Goal: Use online tool/utility: Utilize a website feature to perform a specific function

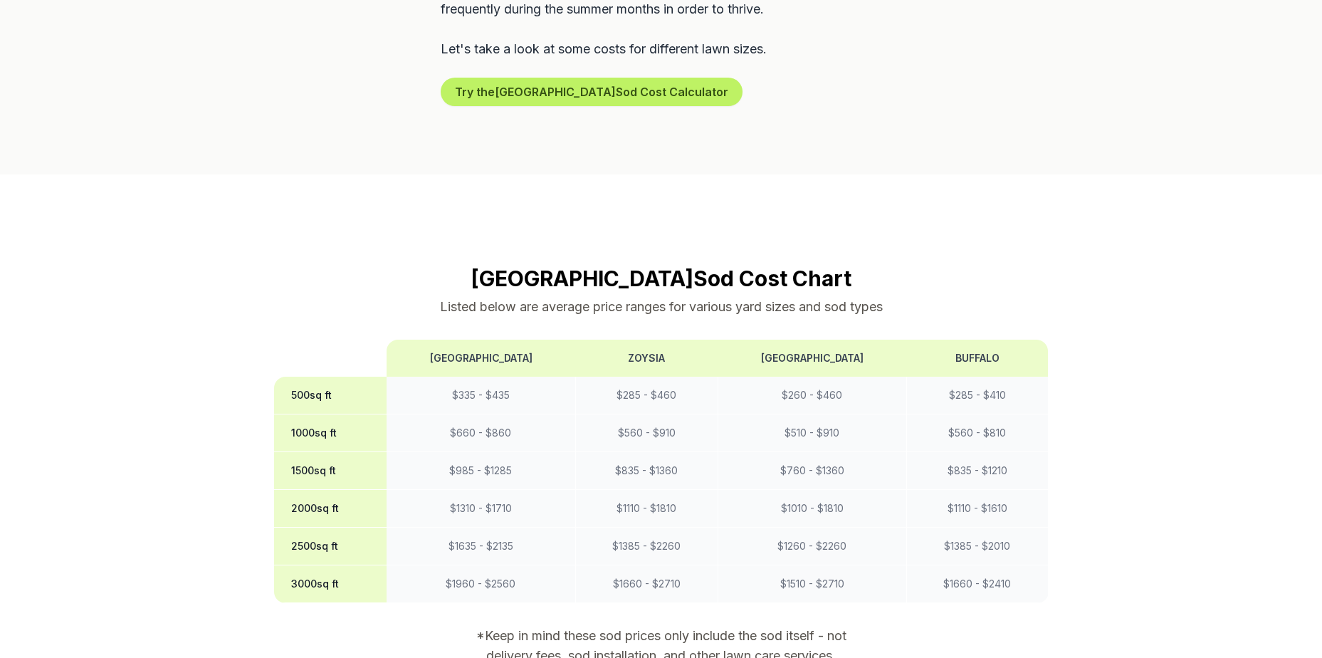
scroll to position [997, 0]
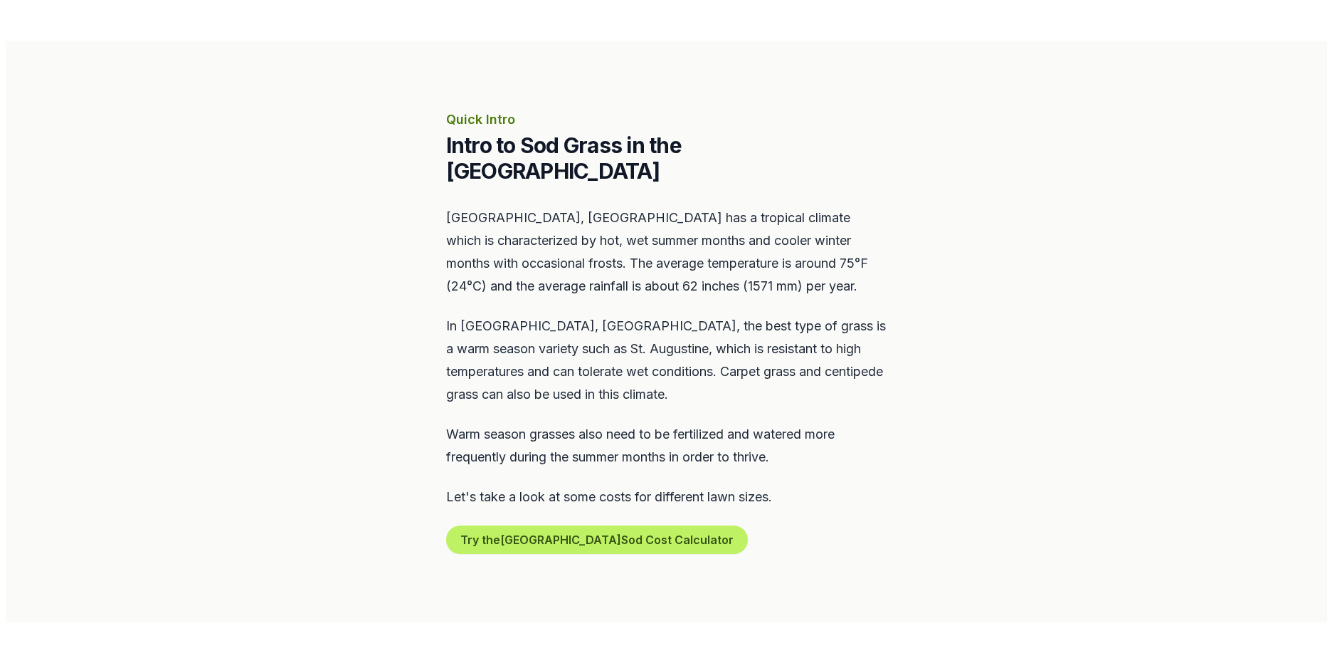
scroll to position [783, 0]
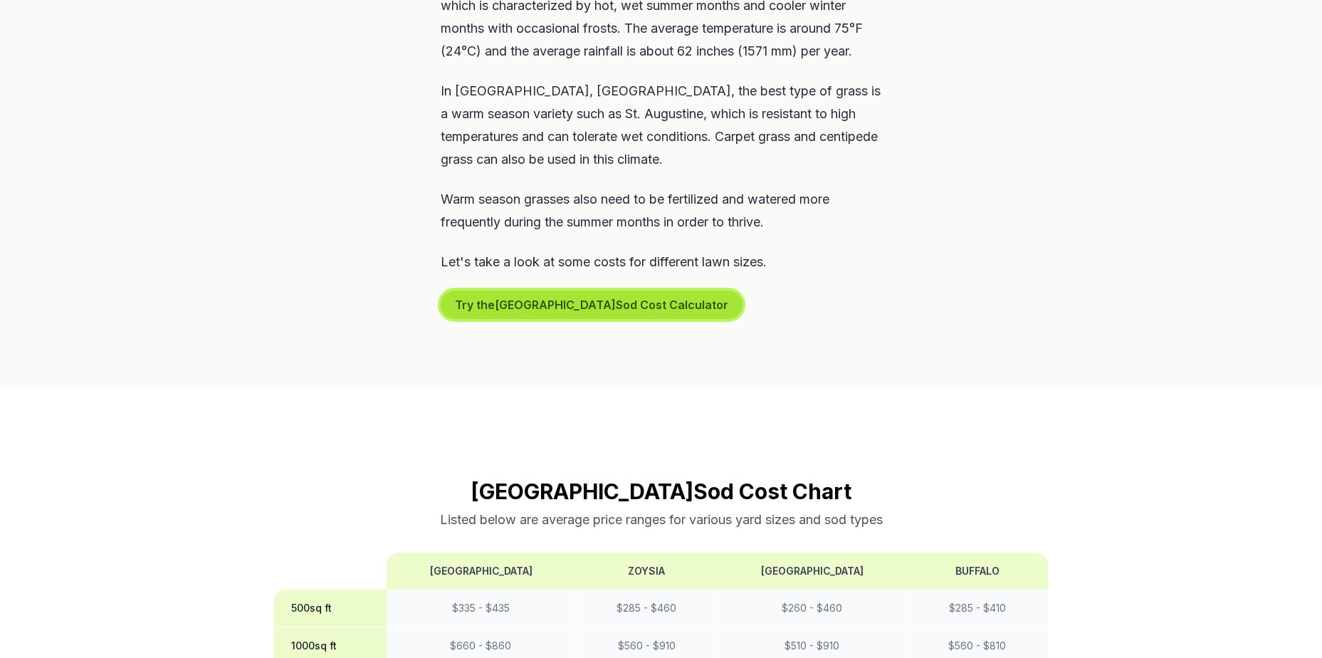
click at [627, 290] on button "Try the South Miami Sod Cost Calculator" at bounding box center [592, 304] width 302 height 28
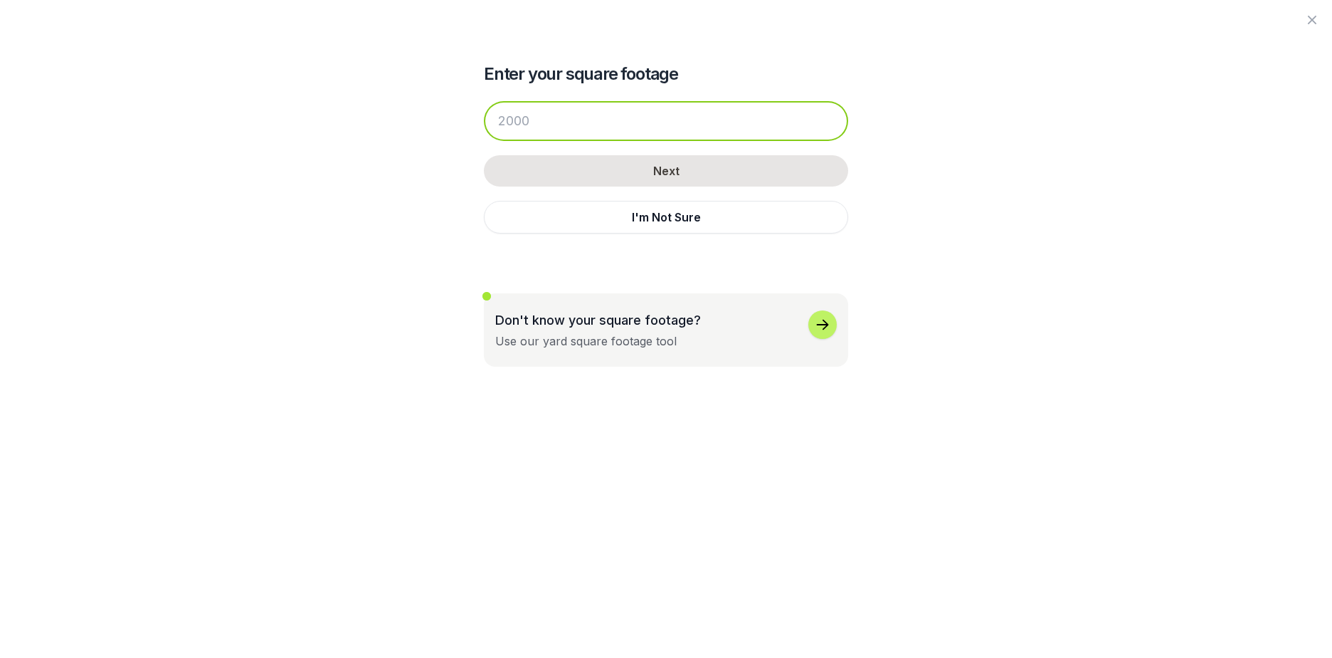
click at [602, 113] on input "number" at bounding box center [666, 121] width 364 height 40
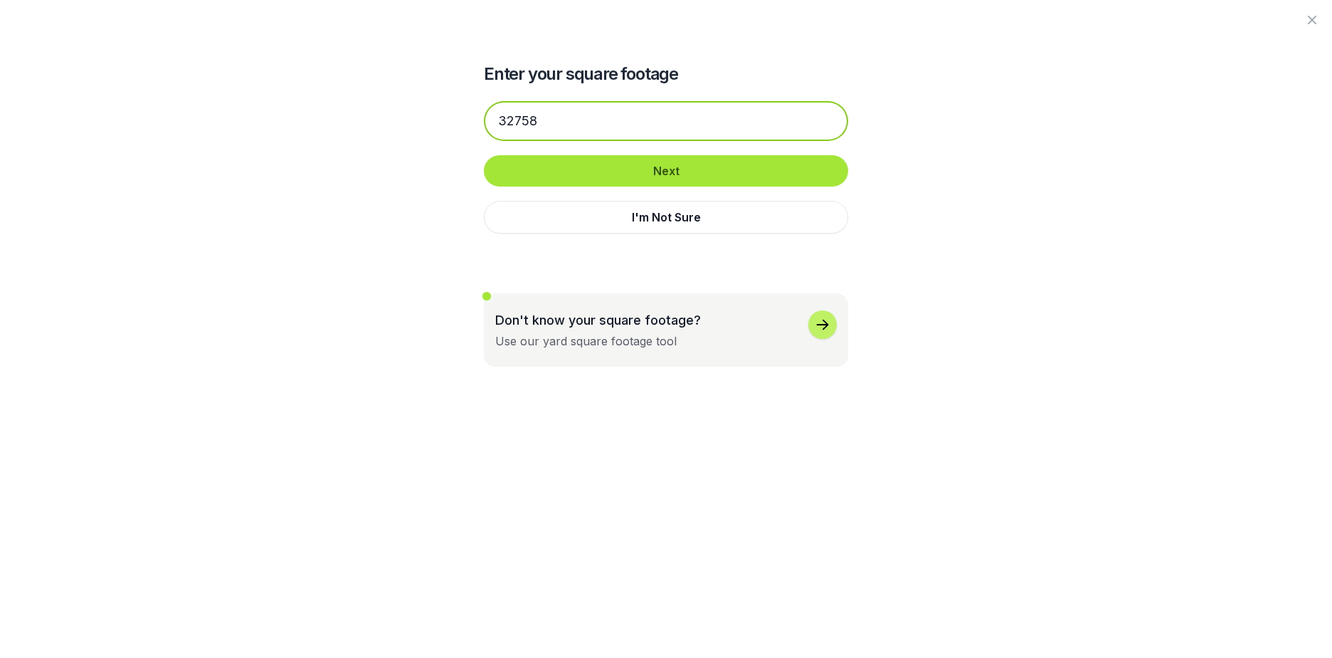
type input "32758"
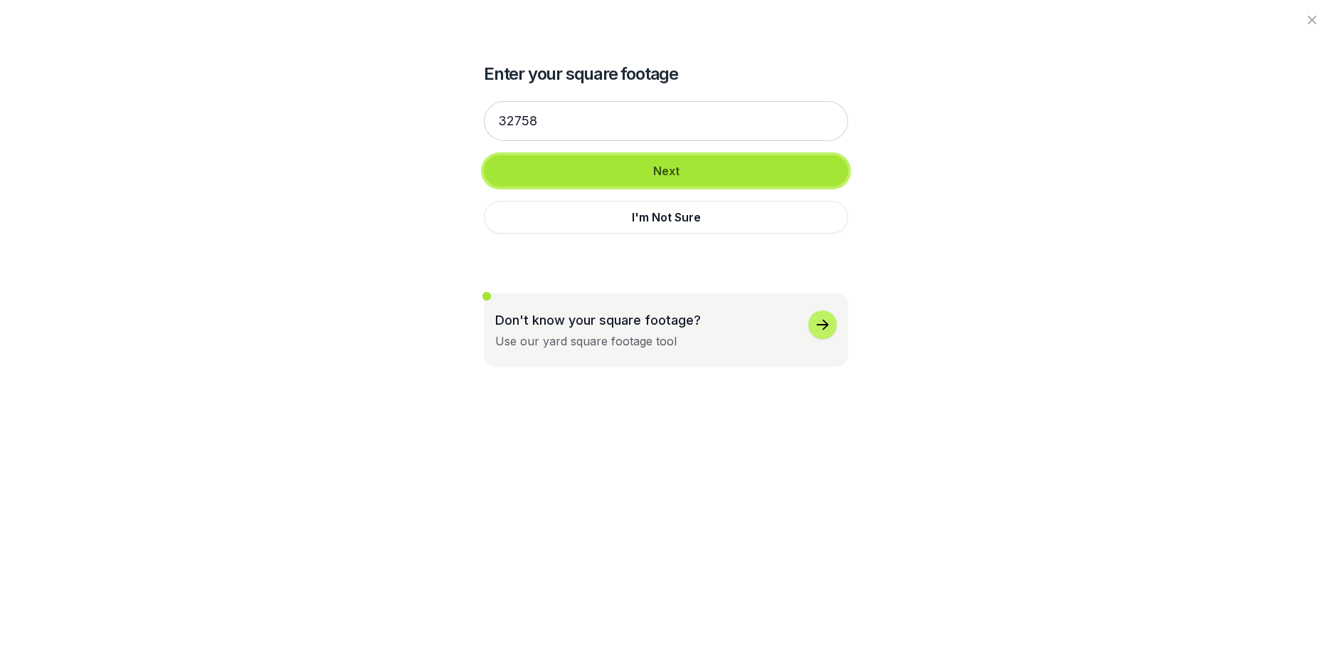
click at [623, 164] on button "Next" at bounding box center [666, 170] width 364 height 31
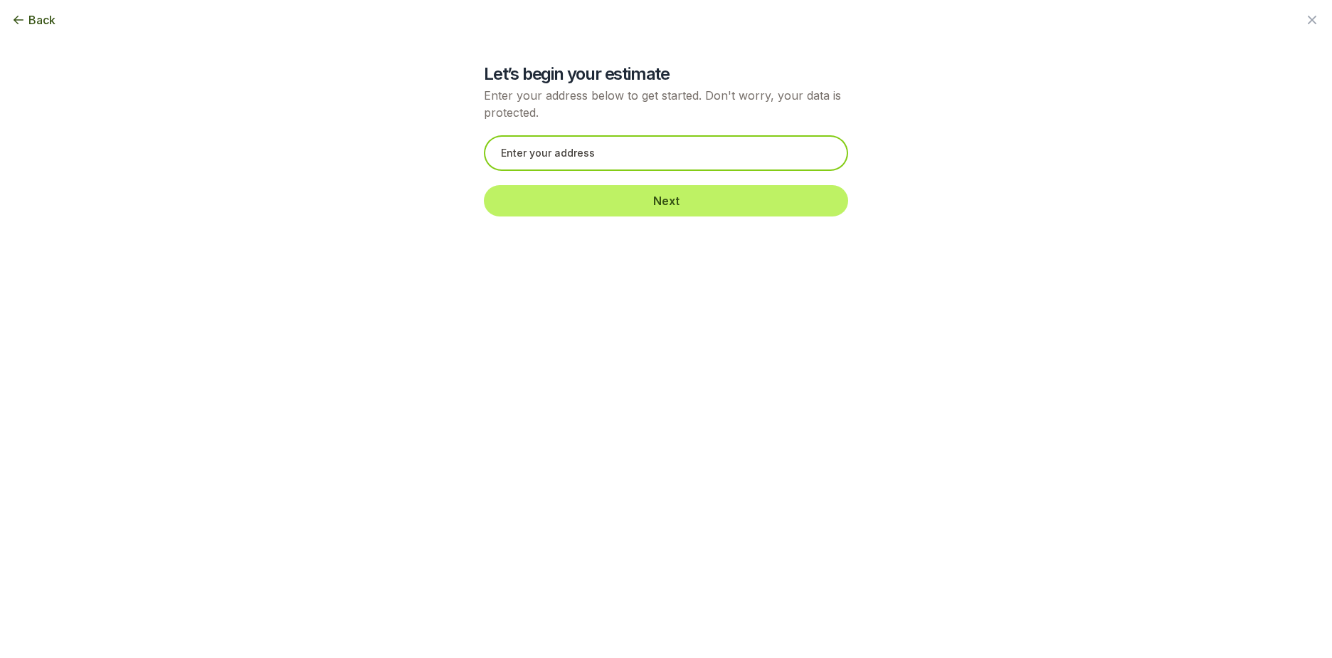
click at [623, 158] on input "text" at bounding box center [666, 153] width 364 height 36
click at [597, 144] on input "text" at bounding box center [666, 153] width 364 height 36
paste input "12400 SW 152nd St, Miami, FL 33177"
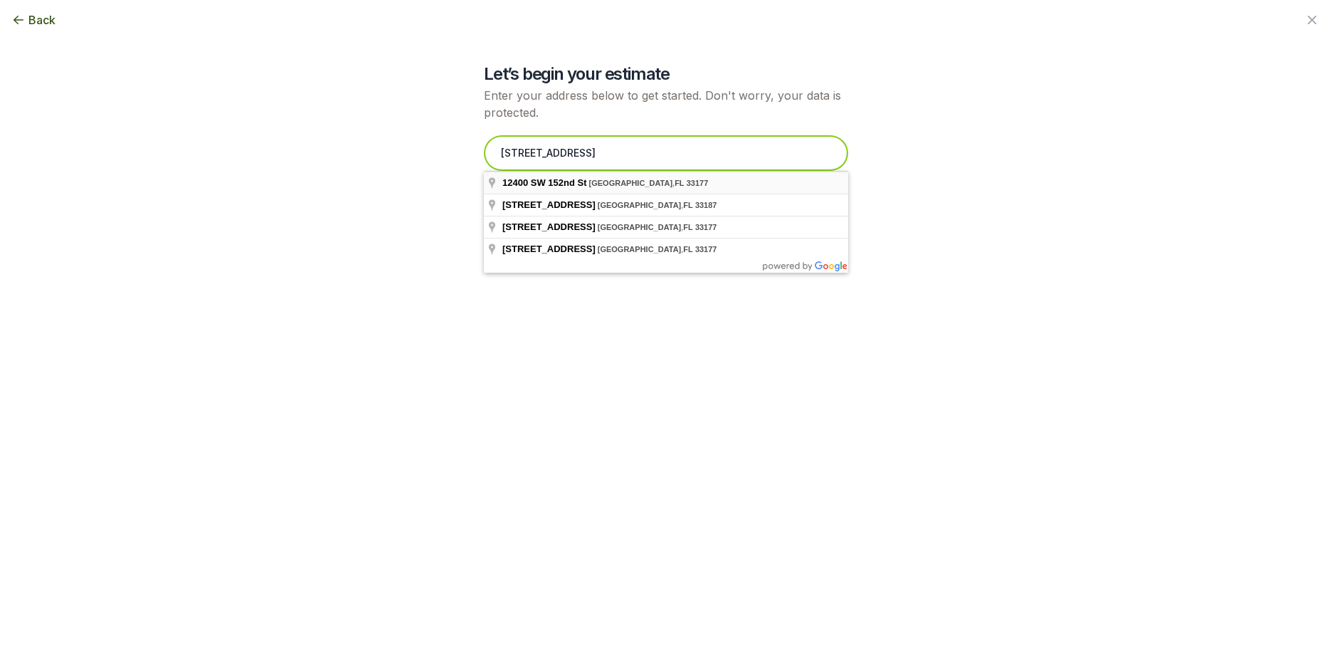
type input "12400 SW 152nd St, Miami, FL 33177"
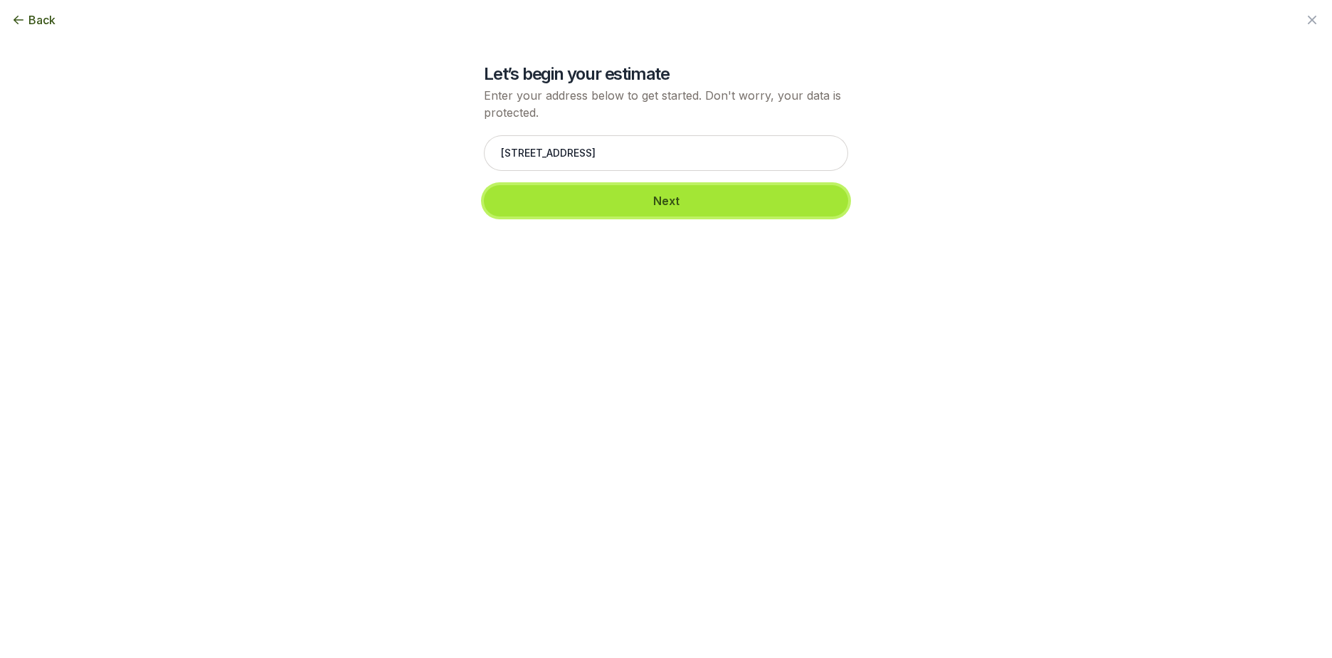
click at [597, 198] on button "Next" at bounding box center [666, 200] width 364 height 31
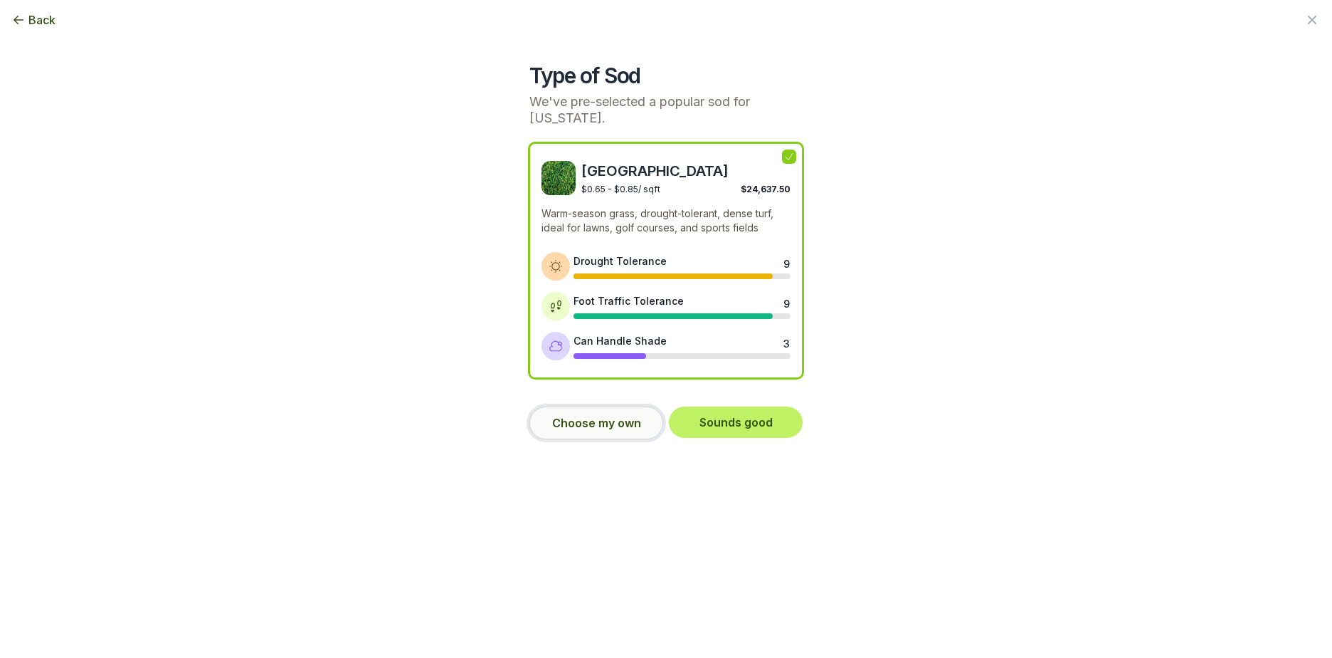
click at [627, 433] on button "Choose my own" at bounding box center [597, 422] width 134 height 33
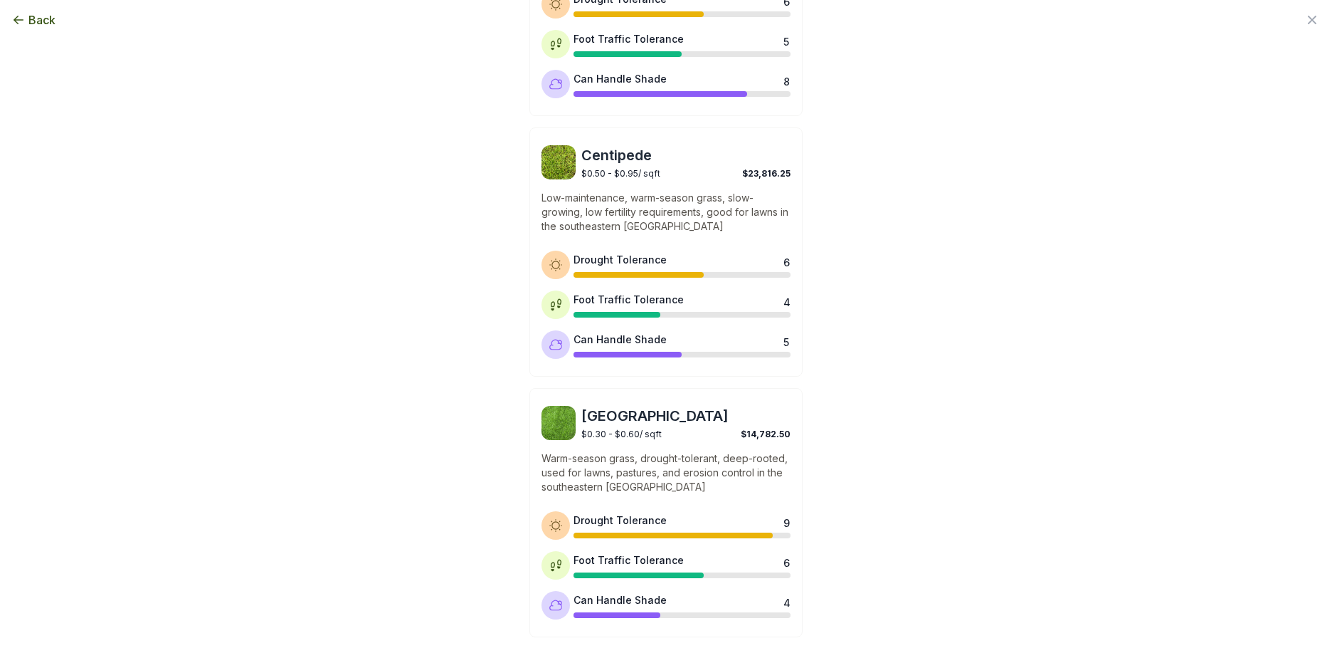
scroll to position [1051, 0]
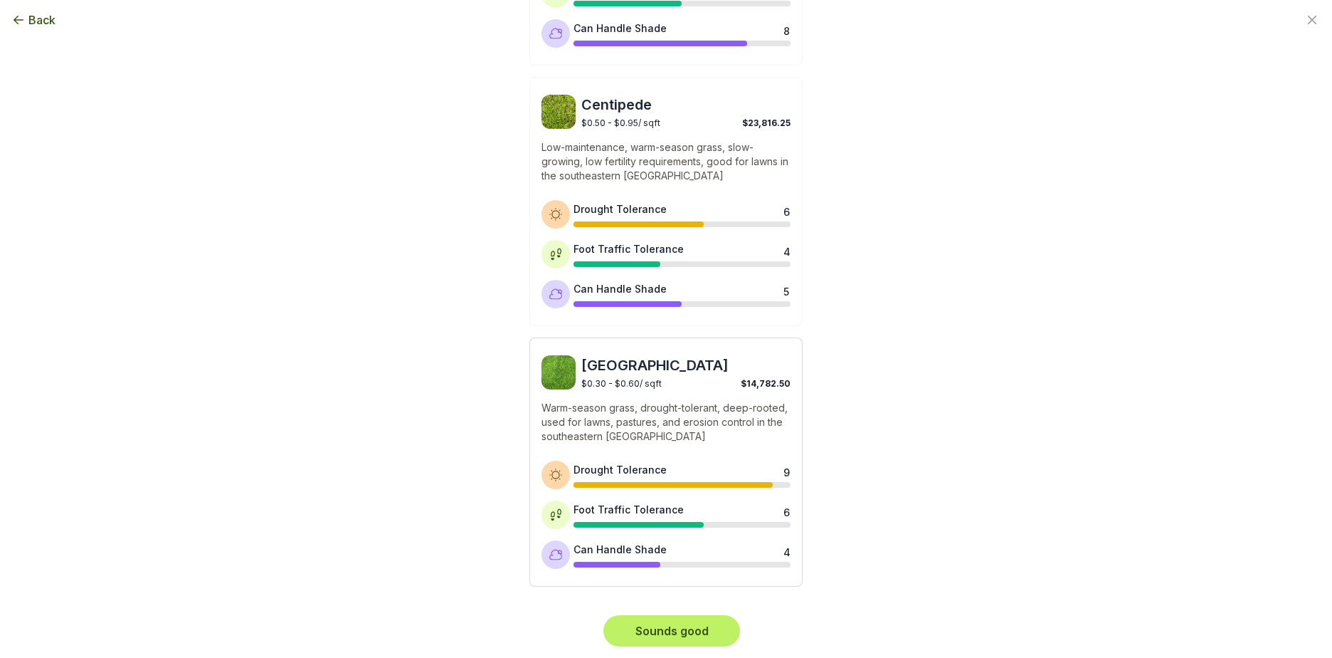
click at [643, 405] on p "Warm-season grass, drought-tolerant, deep-rooted, used for lawns, pastures, and…" at bounding box center [666, 422] width 249 height 43
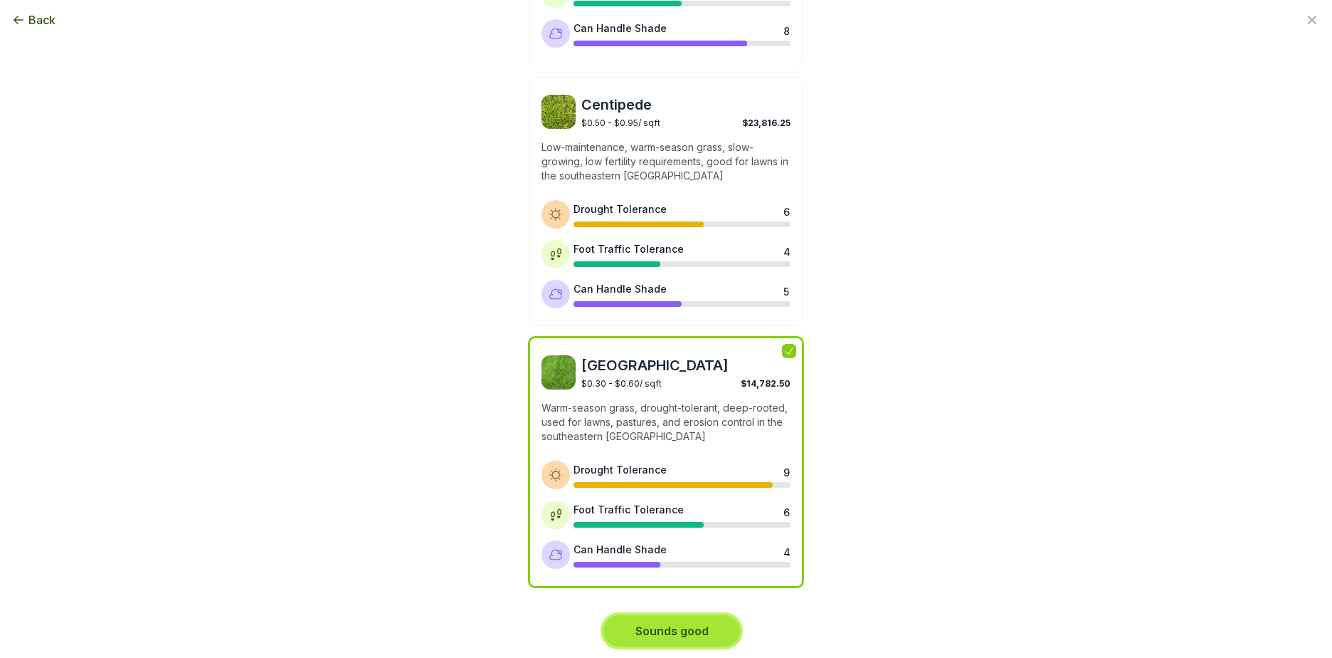
click at [673, 631] on button "Sounds good" at bounding box center [672, 630] width 137 height 31
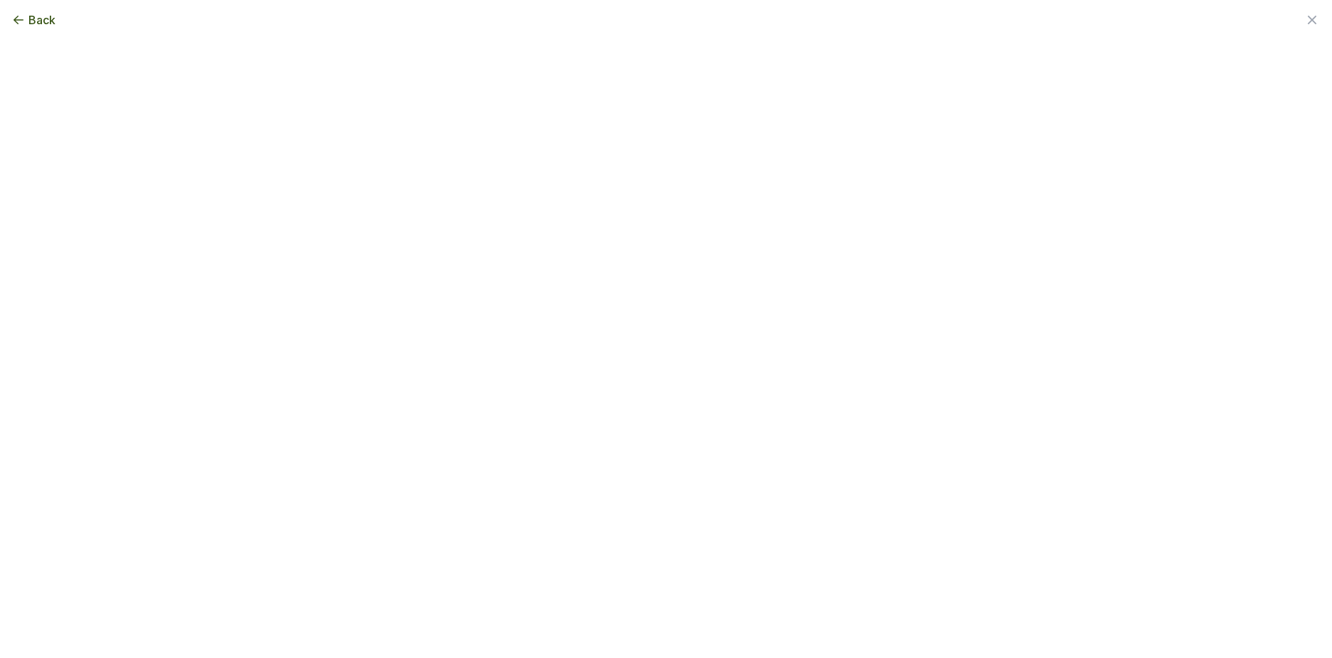
scroll to position [0, 0]
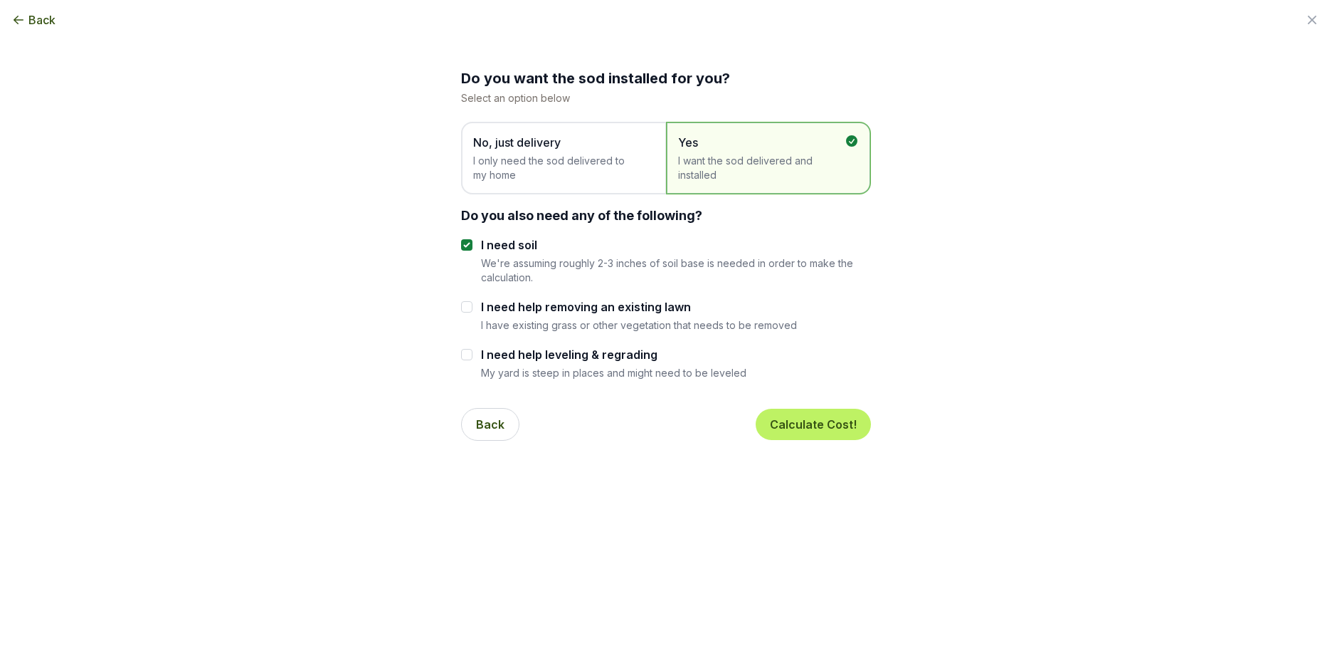
click at [601, 164] on span "I only need the sod delivered to my home" at bounding box center [556, 168] width 167 height 28
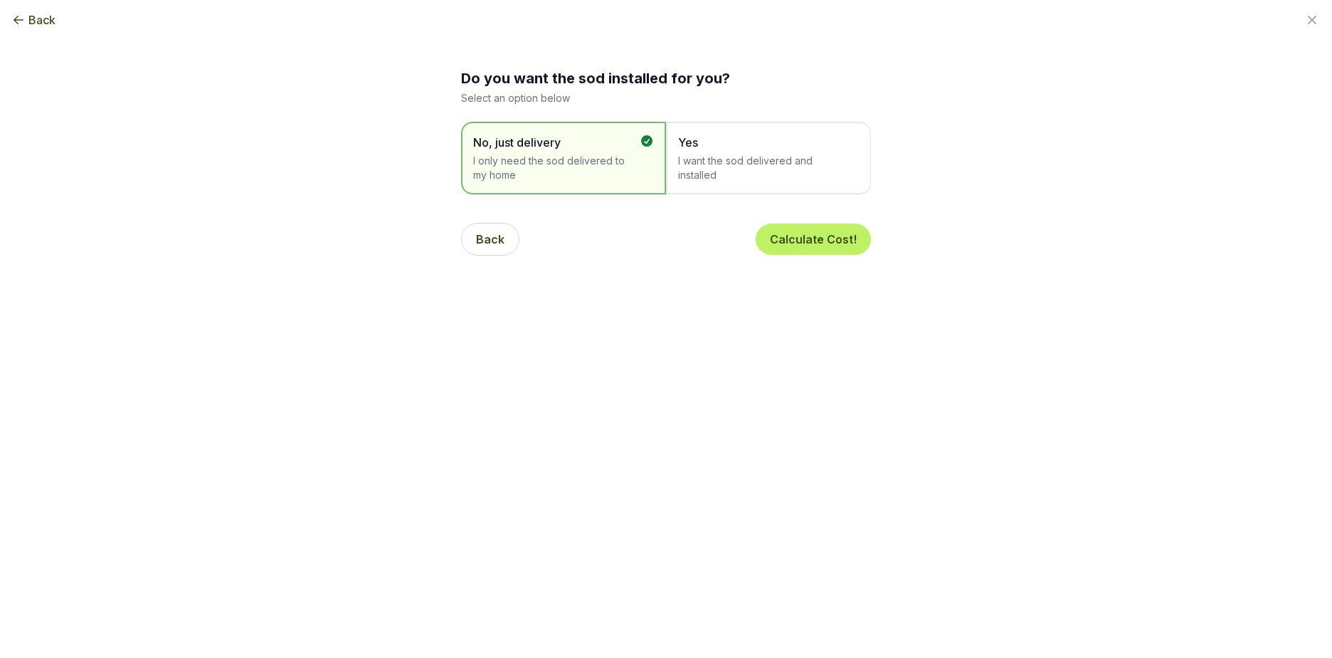
click at [695, 152] on span "Yes I want the sod delivered and installed" at bounding box center [761, 158] width 167 height 48
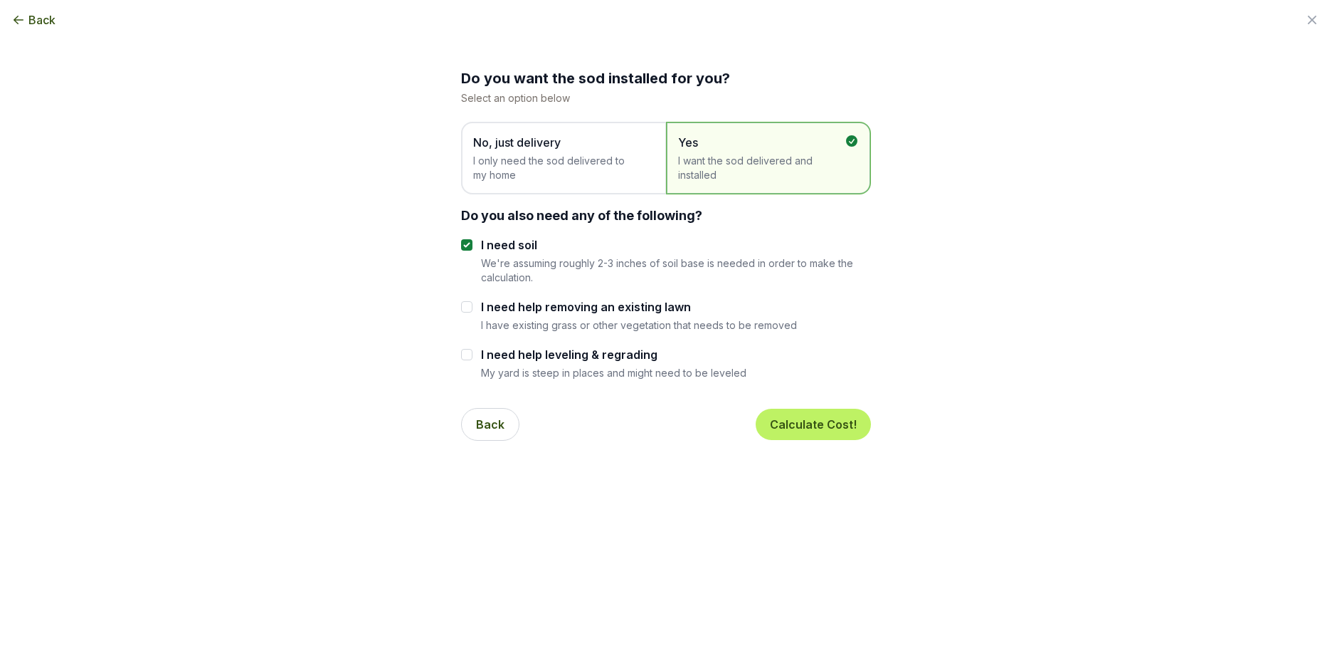
click at [554, 153] on span "No, just delivery I only need the sod delivered to my home" at bounding box center [556, 158] width 167 height 48
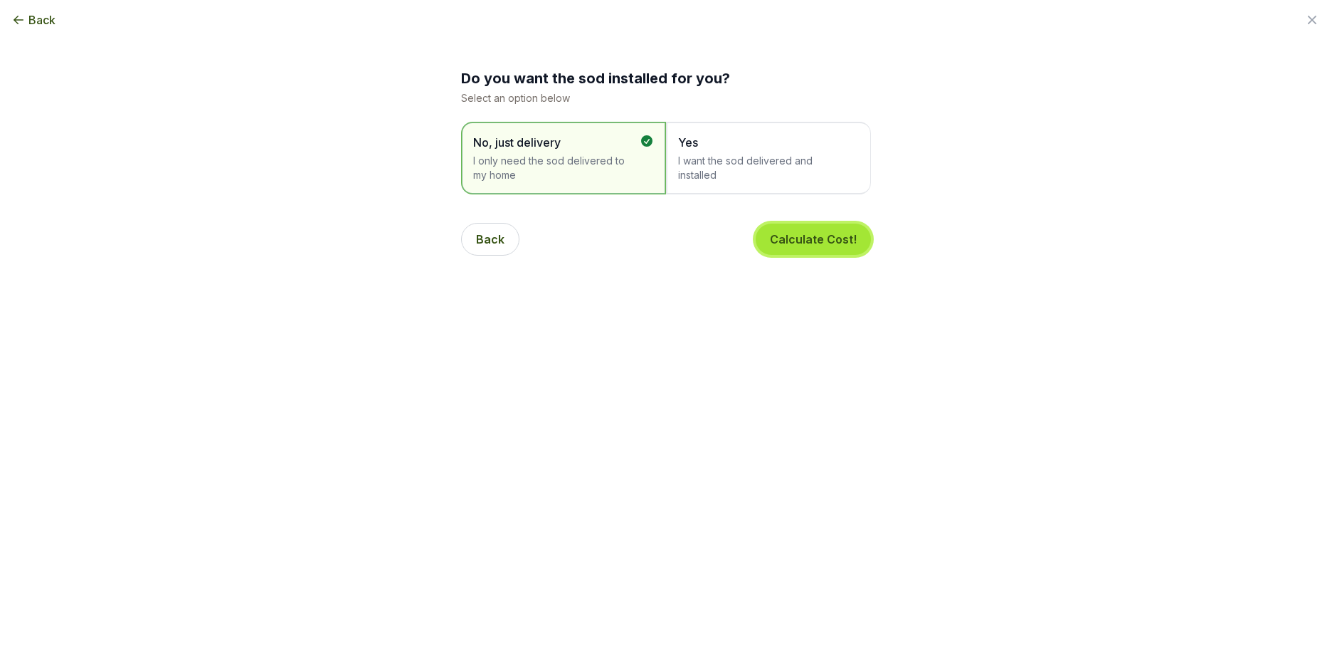
click at [789, 243] on button "Calculate Cost!" at bounding box center [813, 239] width 115 height 31
